Goal: Task Accomplishment & Management: Use online tool/utility

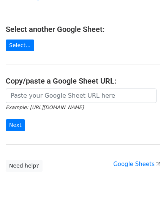
scroll to position [76, 0]
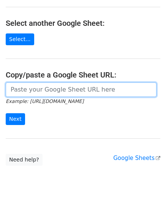
click at [46, 90] on input "url" at bounding box center [81, 89] width 151 height 14
paste input "[URL][DOMAIN_NAME]"
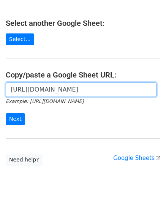
scroll to position [0, 158]
type input "[URL][DOMAIN_NAME]"
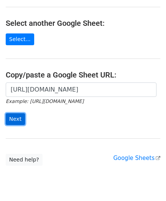
click at [14, 116] on input "Next" at bounding box center [15, 119] width 19 height 12
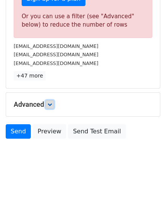
click at [51, 102] on icon at bounding box center [50, 104] width 5 height 5
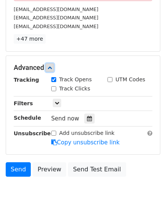
scroll to position [295, 0]
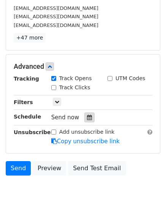
click at [87, 115] on icon at bounding box center [89, 117] width 5 height 5
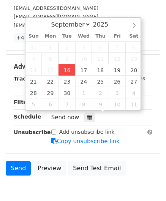
type input "[DATE] 12:00"
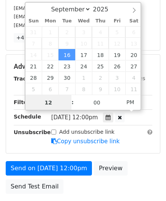
paste input "Hour"
type input "1"
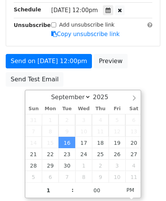
type input "[DATE] 13:00"
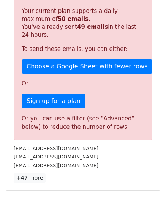
scroll to position [349, 0]
